Goal: Navigation & Orientation: Find specific page/section

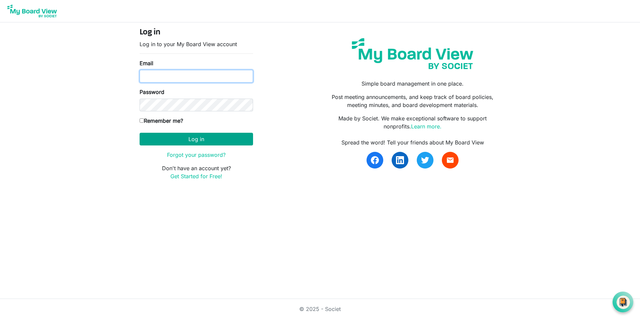
type input "briana2@msn.com"
click at [189, 139] on button "Log in" at bounding box center [196, 139] width 113 height 13
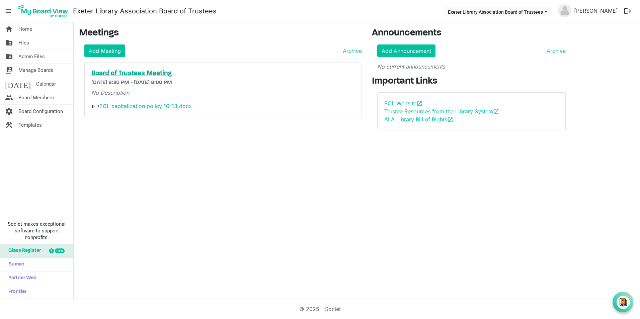
click at [150, 73] on h5 "Board of Trustees Meeting" at bounding box center [222, 74] width 263 height 8
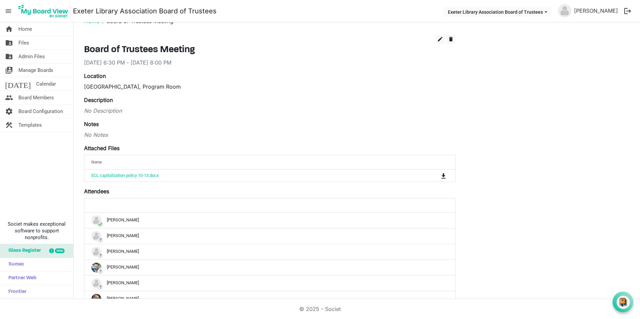
scroll to position [11, 0]
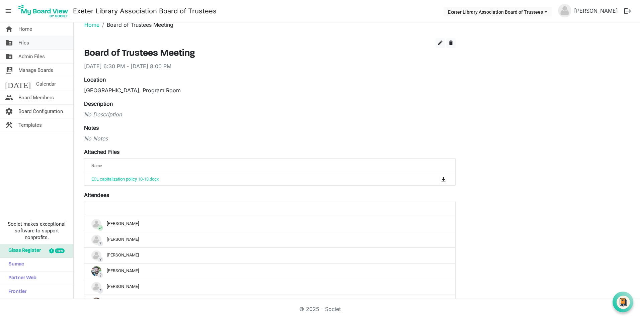
click at [19, 42] on span "Files" at bounding box center [23, 42] width 11 height 13
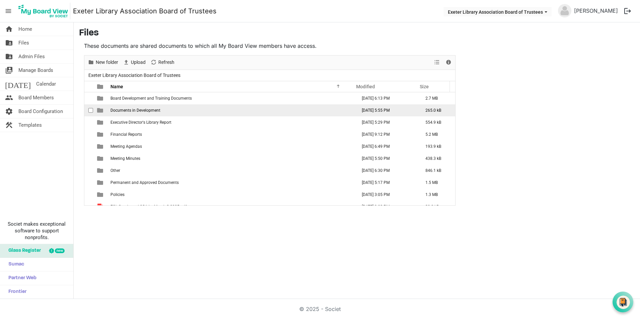
click at [148, 113] on td "Documents in Development" at bounding box center [231, 110] width 246 height 12
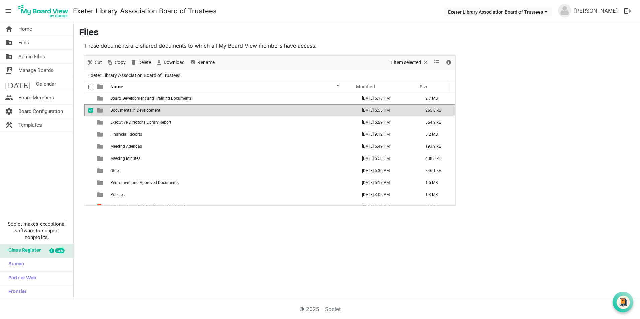
click at [148, 113] on td "Documents in Development" at bounding box center [231, 110] width 246 height 12
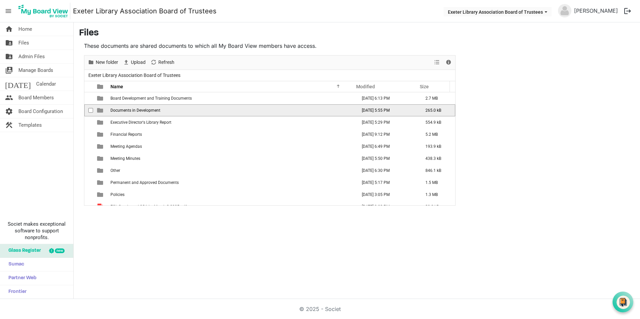
click at [148, 113] on td "Documents in Development" at bounding box center [231, 110] width 246 height 12
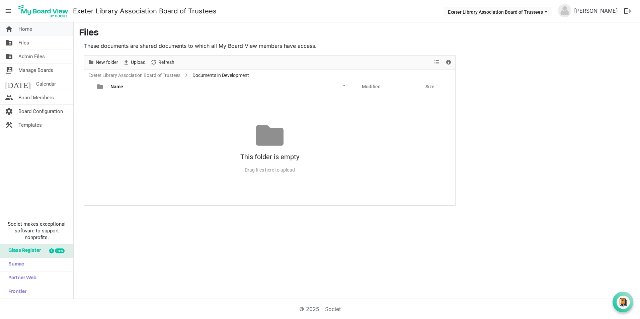
click at [26, 31] on span "Home" at bounding box center [25, 28] width 14 height 13
